Goal: Task Accomplishment & Management: Complete application form

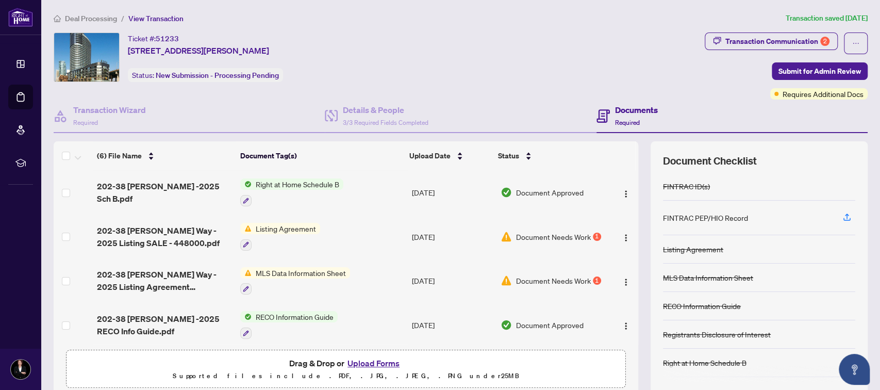
click at [301, 270] on span "MLS Data Information Sheet" at bounding box center [300, 272] width 98 height 11
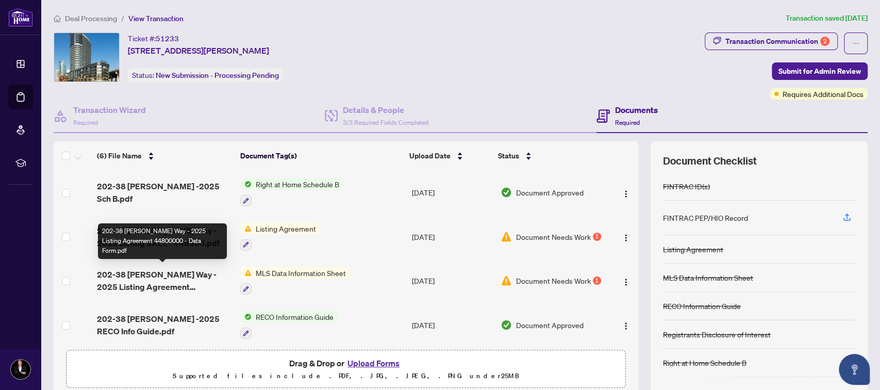
click at [175, 274] on span "202-38 [PERSON_NAME] Way - 2025 Listing Agreement 44800000 - Data Form.pdf" at bounding box center [164, 280] width 135 height 25
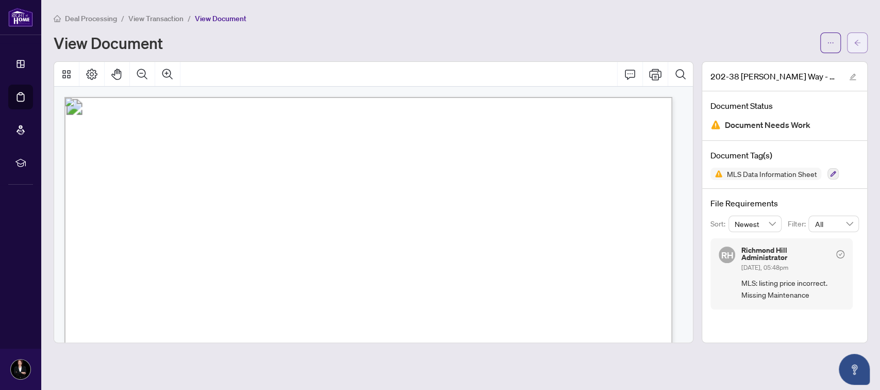
click at [860, 43] on icon "arrow-left" at bounding box center [856, 42] width 7 height 7
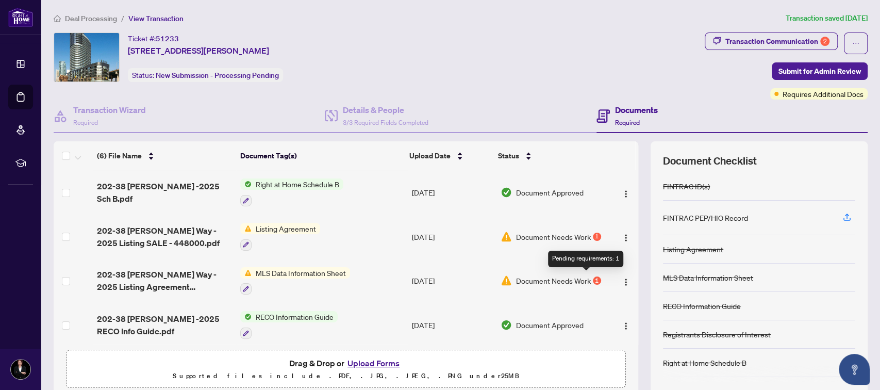
click at [593, 277] on div "1" at bounding box center [597, 280] width 8 height 8
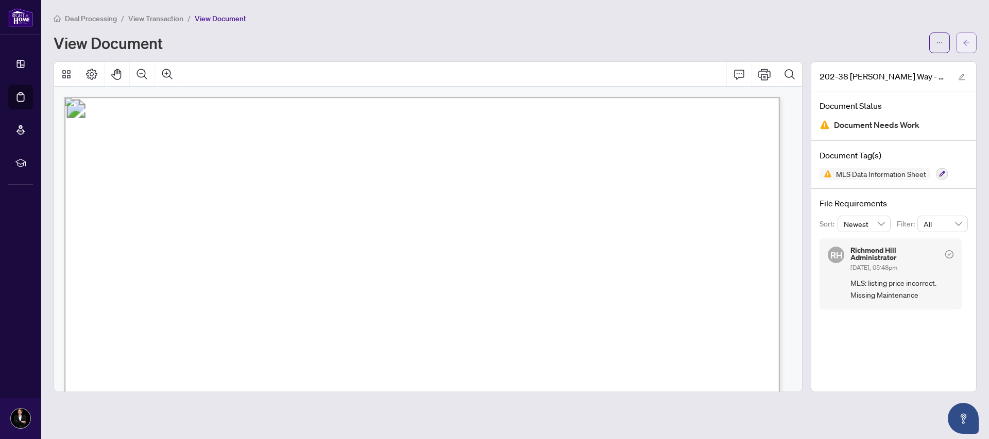
click at [879, 40] on icon "arrow-left" at bounding box center [966, 42] width 7 height 7
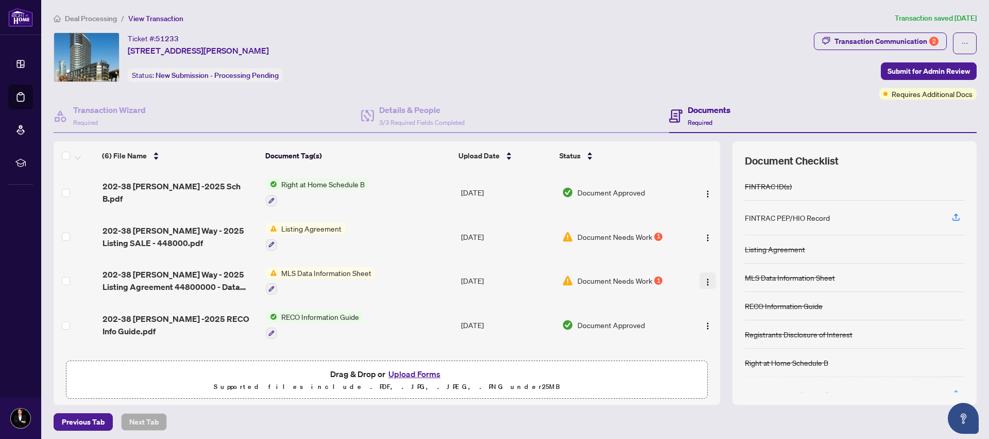
click at [704, 279] on img "button" at bounding box center [708, 282] width 8 height 8
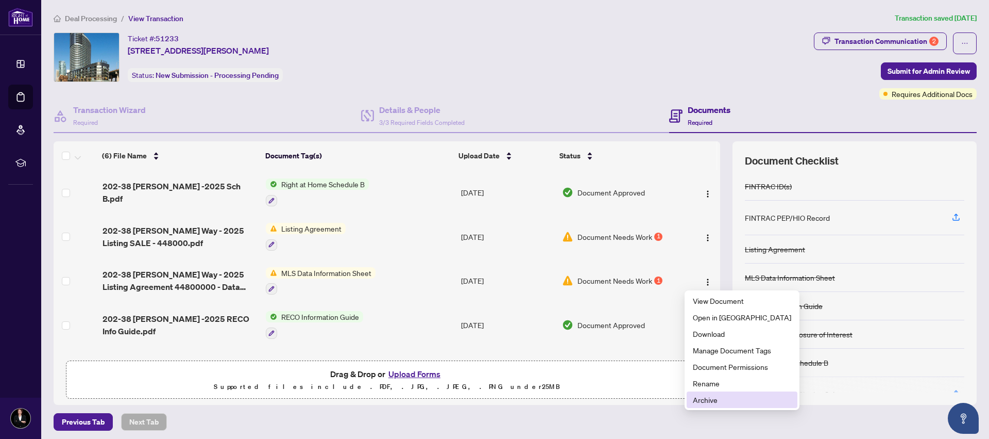
click at [708, 389] on span "Archive" at bounding box center [742, 399] width 98 height 11
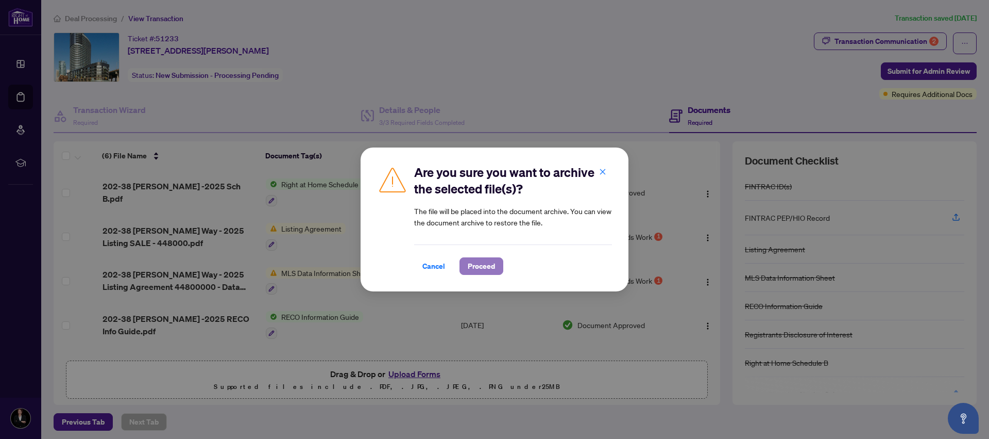
click at [485, 263] on span "Proceed" at bounding box center [481, 266] width 27 height 16
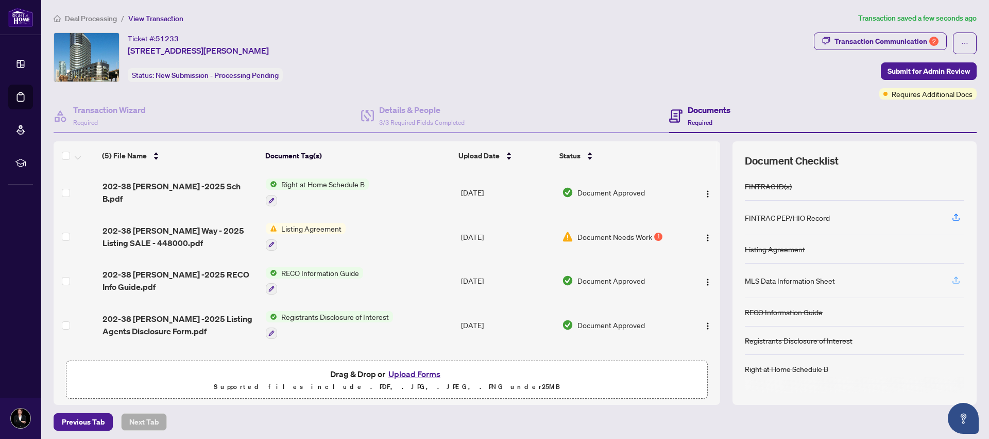
click at [879, 279] on icon "button" at bounding box center [956, 279] width 9 height 9
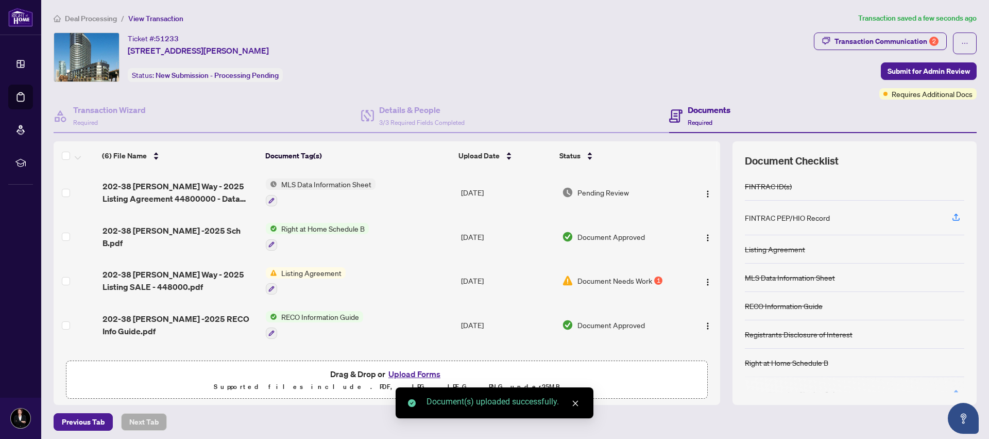
click at [342, 184] on span "MLS Data Information Sheet" at bounding box center [326, 183] width 98 height 11
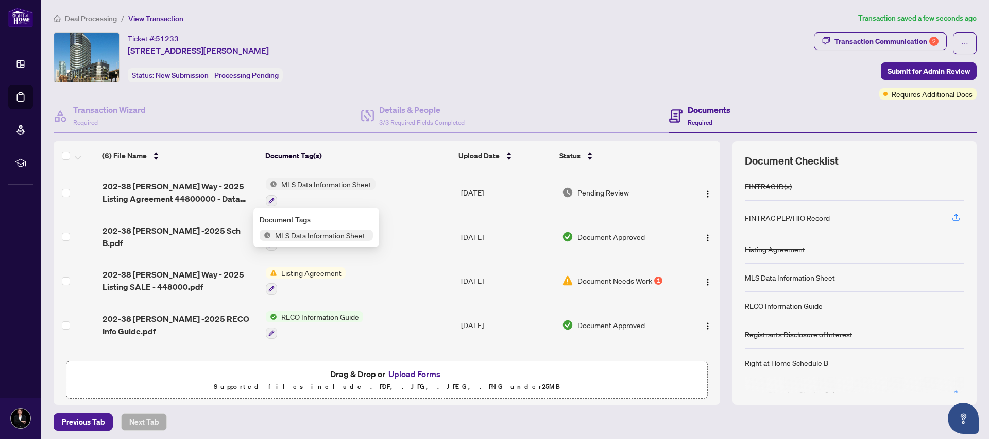
click at [188, 178] on td "202-38 [PERSON_NAME] Way - 2025 Listing Agreement 44800000 - Data Form.pdf" at bounding box center [179, 192] width 163 height 44
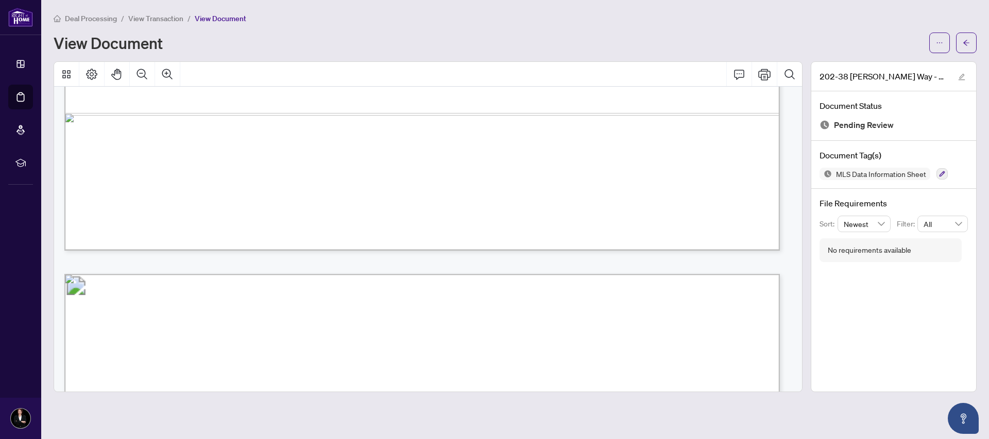
scroll to position [309, 0]
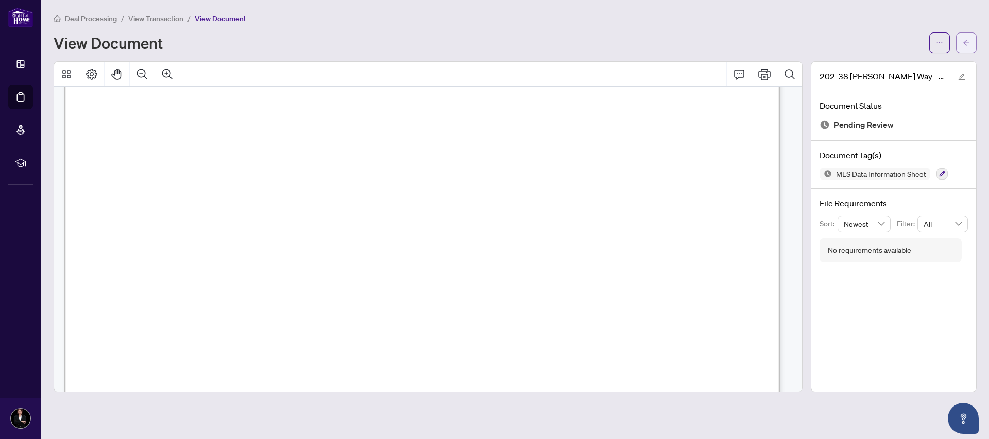
click at [879, 43] on icon "arrow-left" at bounding box center [966, 42] width 7 height 7
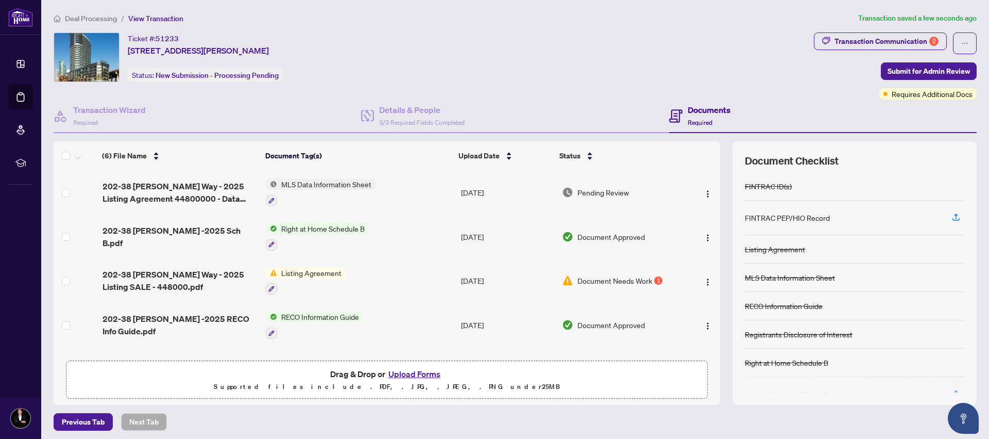
click at [629, 279] on span "Document Needs Work" at bounding box center [615, 280] width 75 height 11
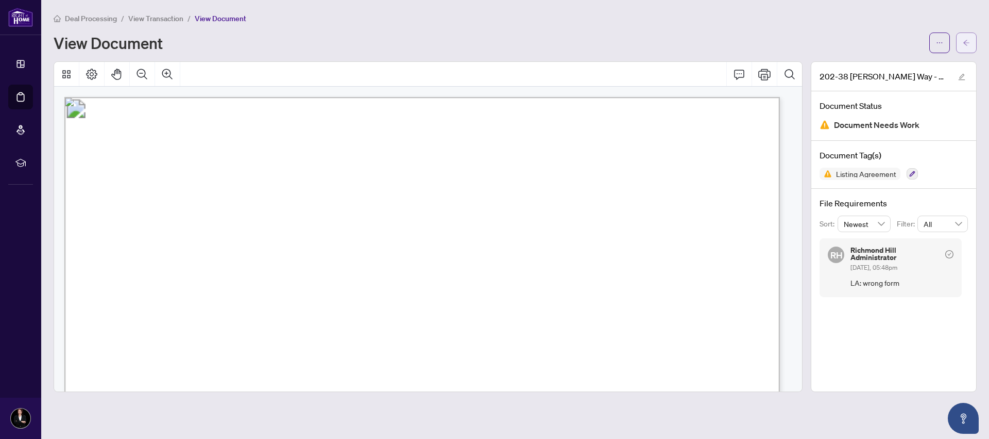
click at [879, 43] on button "button" at bounding box center [966, 42] width 21 height 21
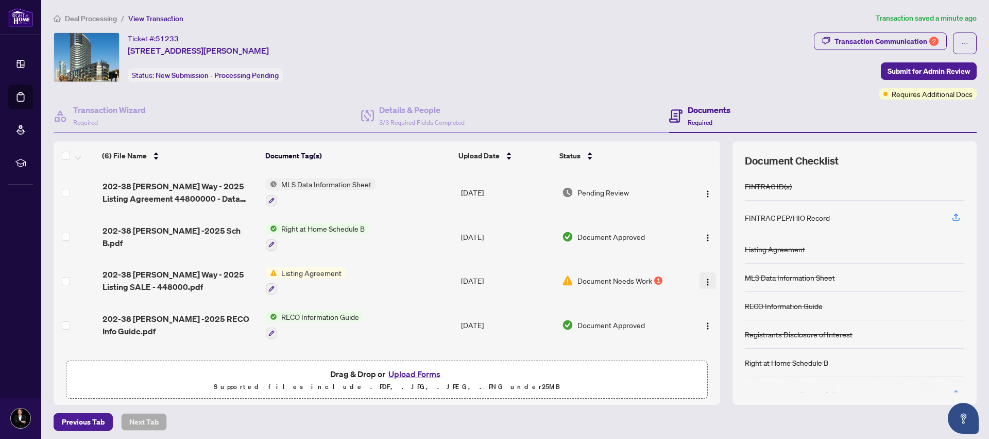
click at [704, 278] on img "button" at bounding box center [708, 282] width 8 height 8
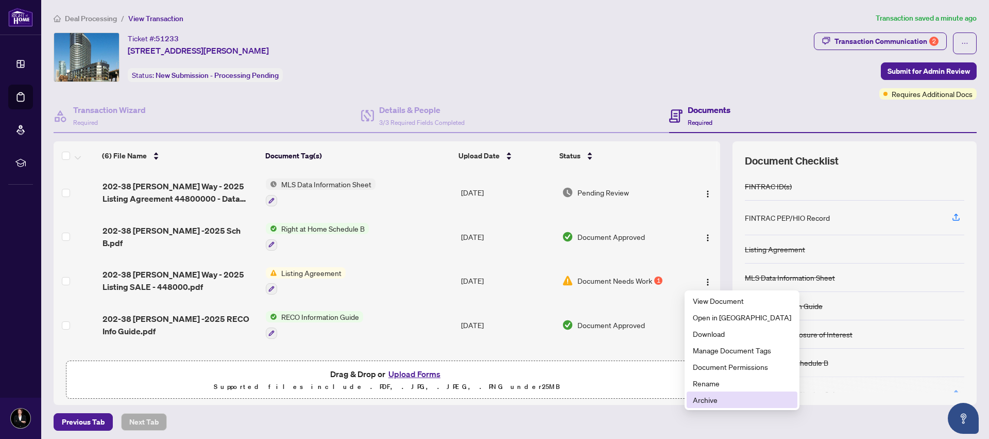
click at [708, 389] on span "Archive" at bounding box center [742, 399] width 98 height 11
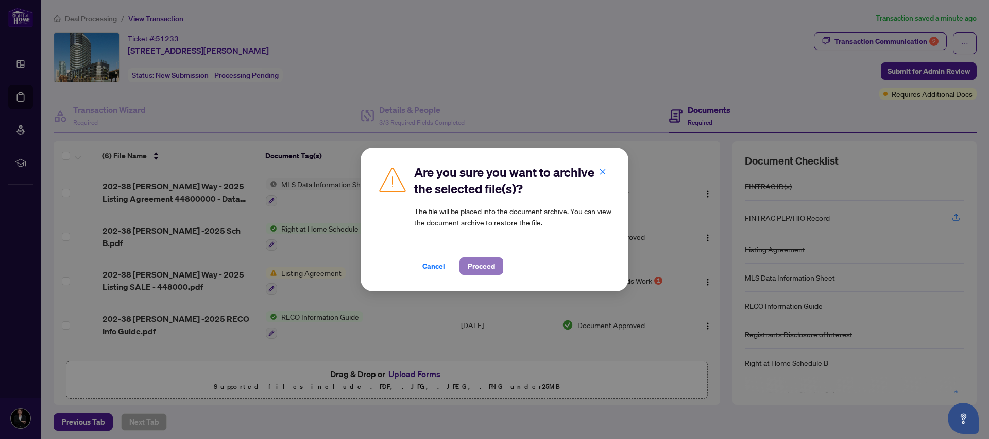
click at [480, 265] on span "Proceed" at bounding box center [481, 266] width 27 height 16
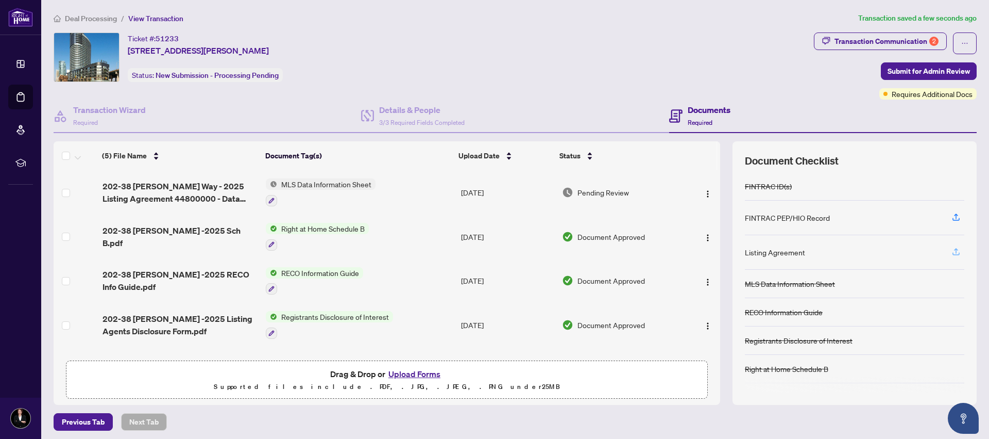
click at [879, 250] on icon "button" at bounding box center [956, 251] width 9 height 9
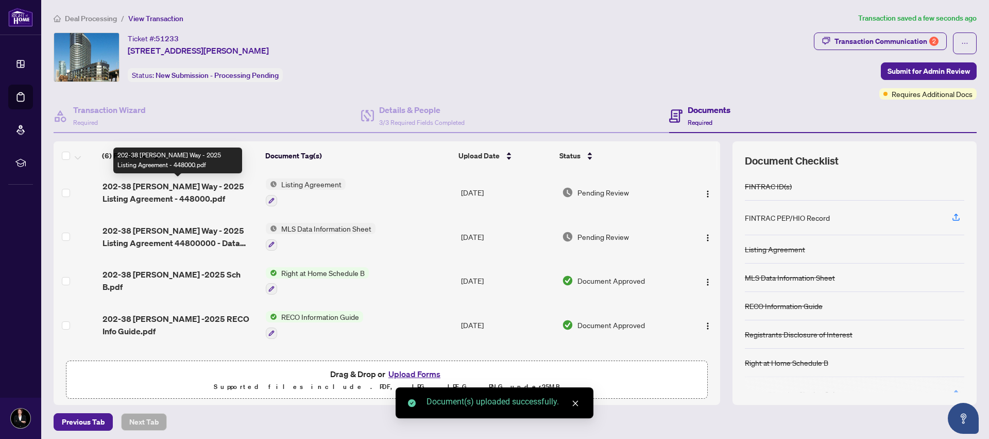
click at [184, 189] on span "202-38 [PERSON_NAME] Way - 2025 Listing Agreement - 448000.pdf" at bounding box center [180, 192] width 155 height 25
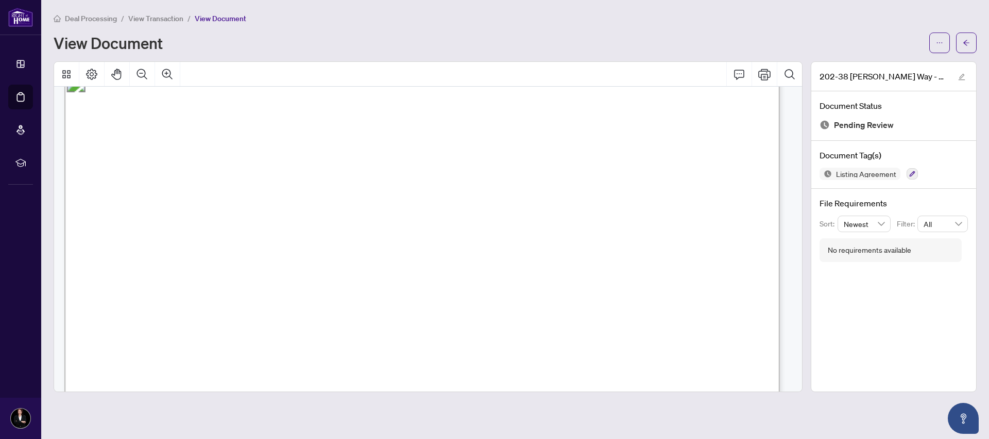
scroll to position [2319, 0]
drag, startPoint x: 616, startPoint y: 279, endPoint x: 926, endPoint y: 334, distance: 315.2
click at [879, 334] on div "202-38 [PERSON_NAME] Way - 2025 Listing Agreement - 448000.pdf Document Status …" at bounding box center [894, 226] width 166 height 330
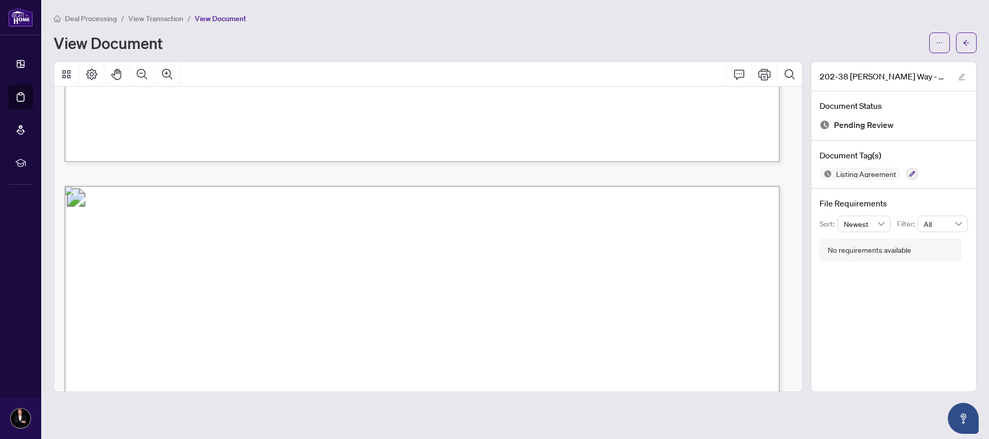
scroll to position [4441, 0]
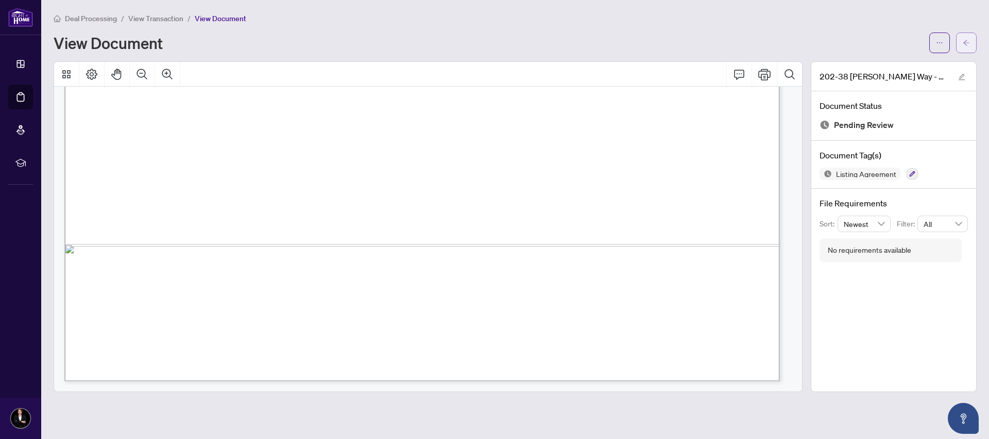
click at [879, 42] on icon "arrow-left" at bounding box center [966, 42] width 7 height 7
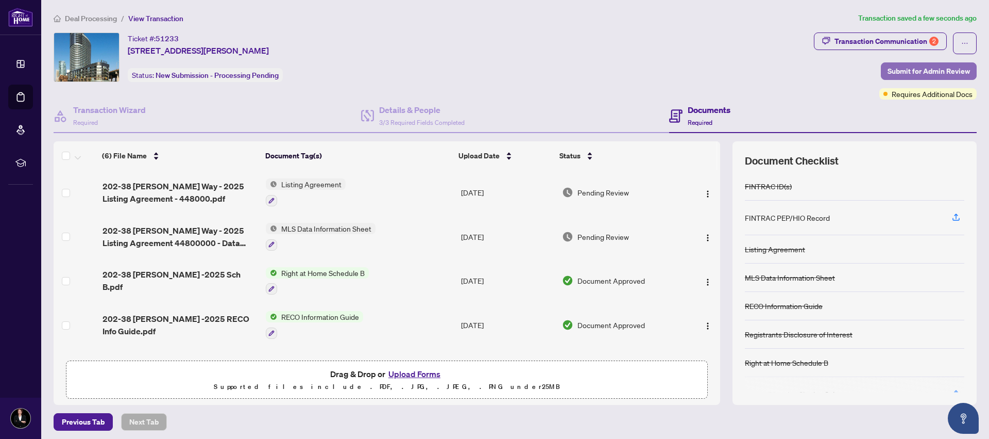
click at [879, 70] on span "Submit for Admin Review" at bounding box center [929, 71] width 82 height 16
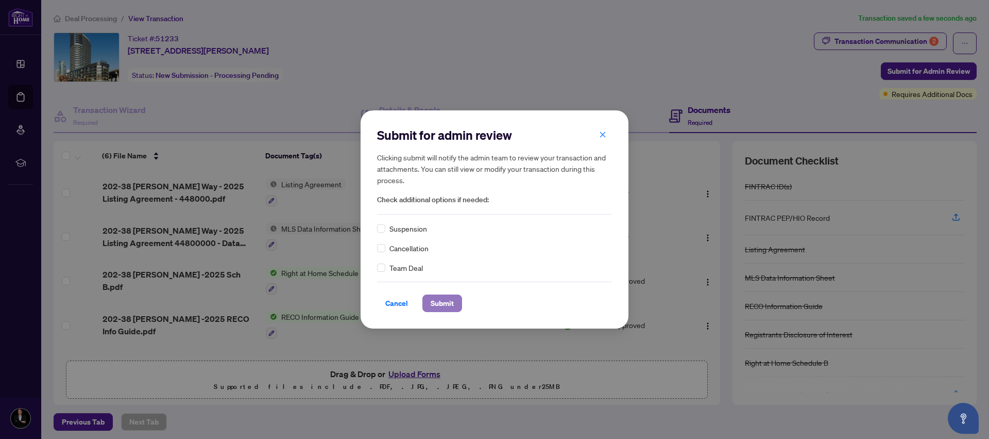
click at [442, 307] on span "Submit" at bounding box center [442, 303] width 23 height 16
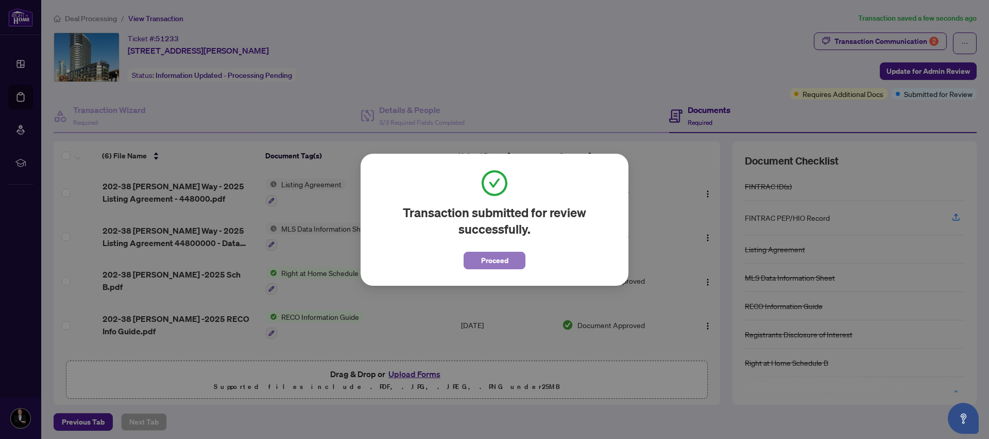
click at [497, 259] on span "Proceed" at bounding box center [494, 260] width 27 height 16
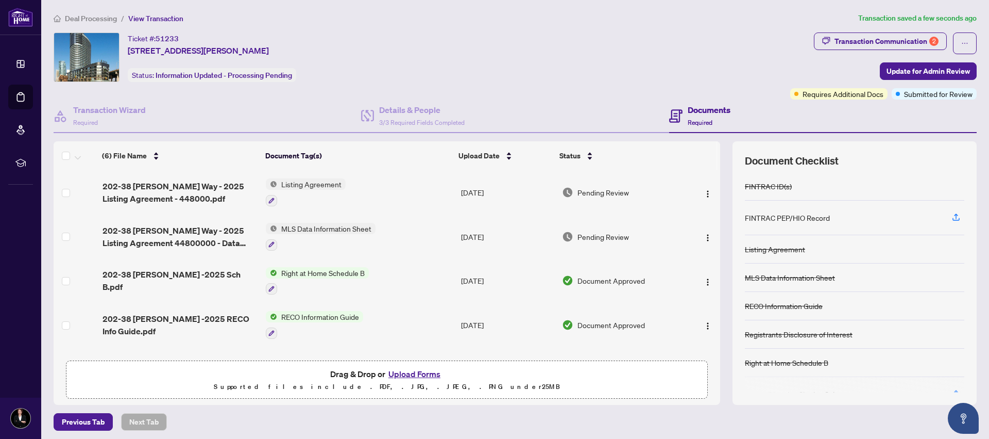
scroll to position [92, 0]
